Goal: Information Seeking & Learning: Learn about a topic

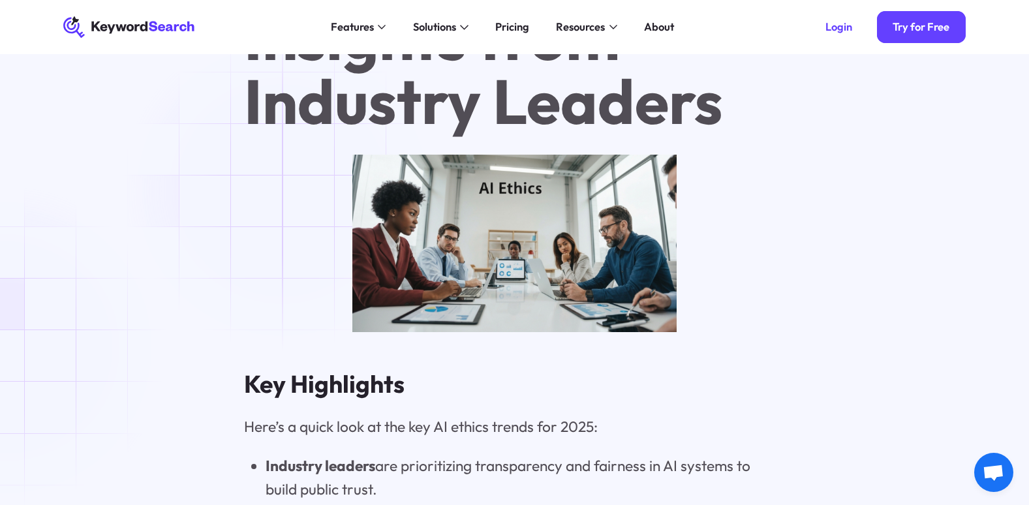
scroll to position [696, 0]
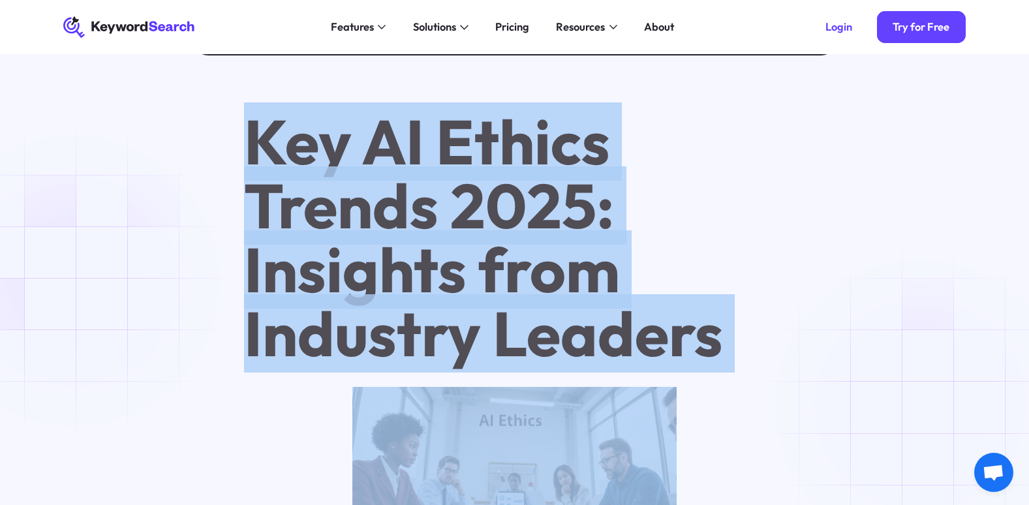
drag, startPoint x: 247, startPoint y: 160, endPoint x: 929, endPoint y: 388, distance: 718.4
copy h1 "Key AI Ethics Trends 2025: Insights from Industry Leaders"
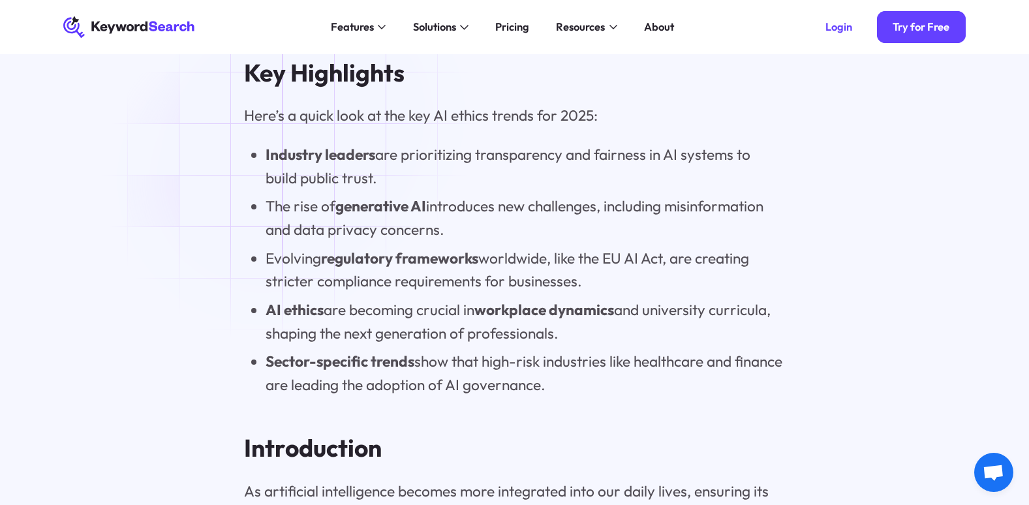
scroll to position [1218, 0]
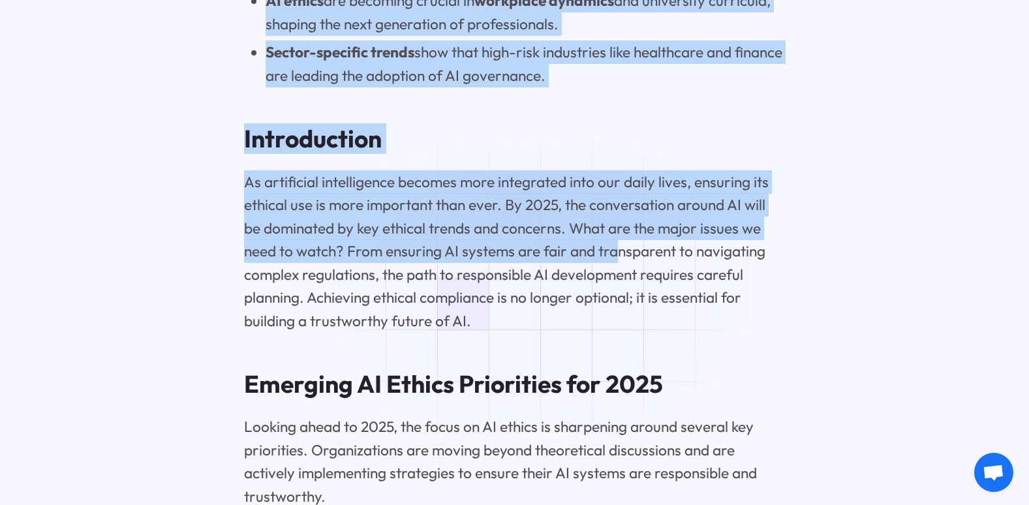
drag, startPoint x: 256, startPoint y: 114, endPoint x: 621, endPoint y: 257, distance: 392.7
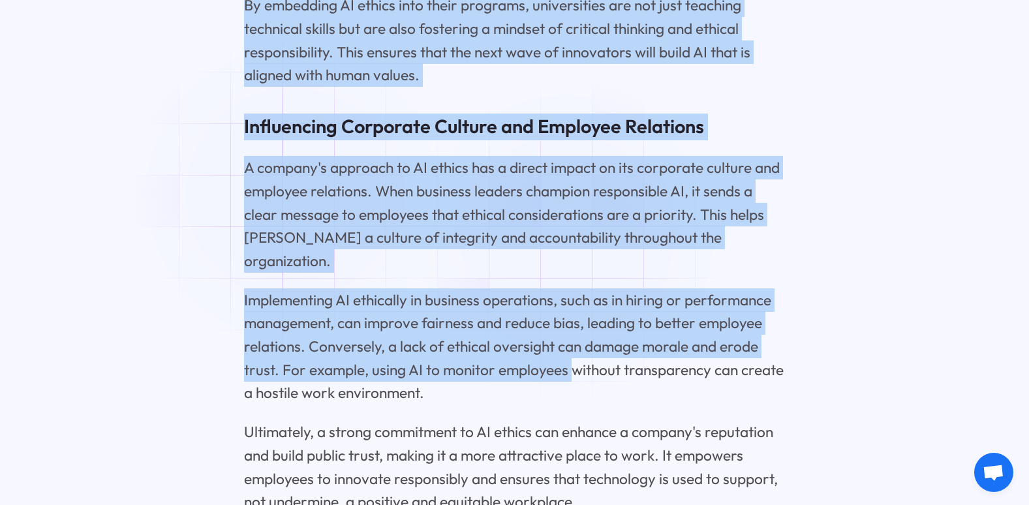
scroll to position [10094, 0]
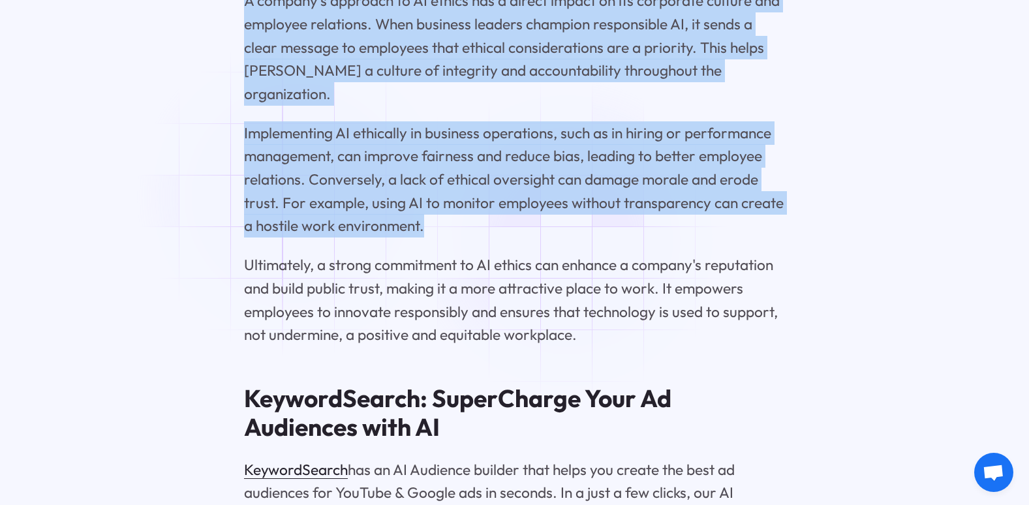
drag, startPoint x: 241, startPoint y: 143, endPoint x: 572, endPoint y: 241, distance: 345.7
